Goal: Transaction & Acquisition: Purchase product/service

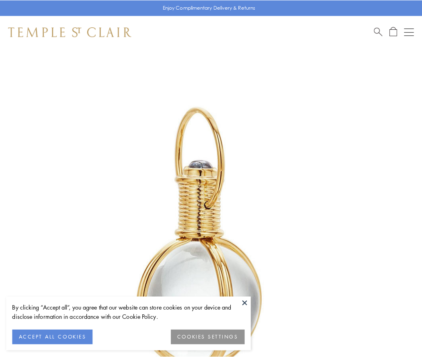
scroll to position [210, 0]
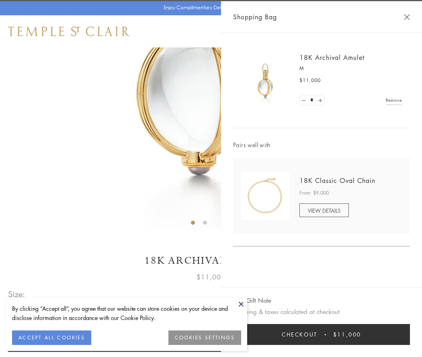
click at [321, 334] on button "Checkout $11,000" at bounding box center [321, 334] width 177 height 21
